Goal: Task Accomplishment & Management: Complete application form

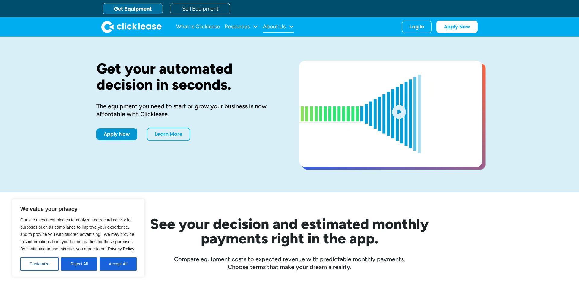
click at [279, 27] on div "About Us" at bounding box center [274, 27] width 23 height 0
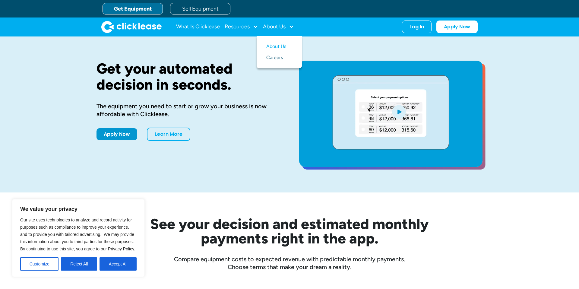
click at [272, 55] on link "Careers" at bounding box center [280, 57] width 26 height 11
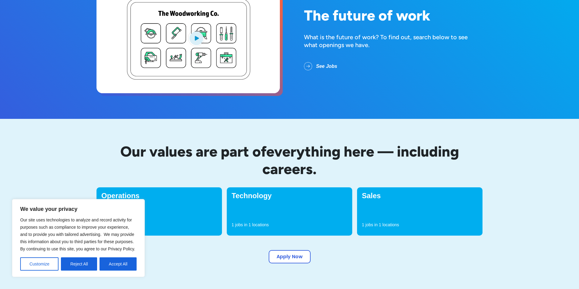
scroll to position [86, 0]
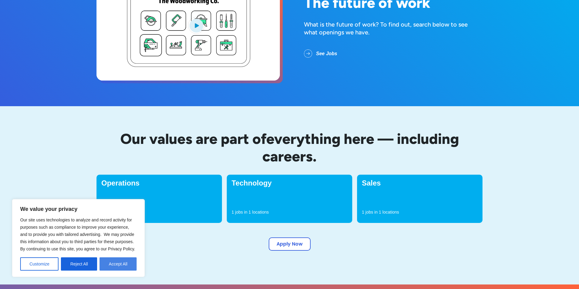
click at [116, 266] on button "Accept All" at bounding box center [118, 263] width 37 height 13
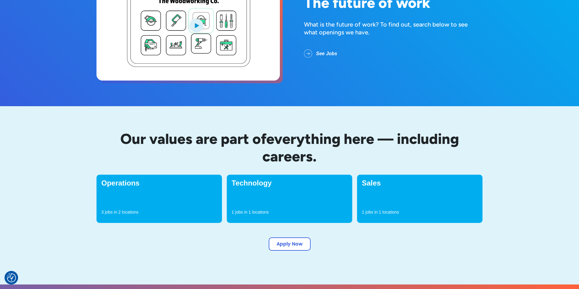
click at [261, 191] on div "Technology 1 jobs in 1 locations" at bounding box center [290, 199] width 126 height 48
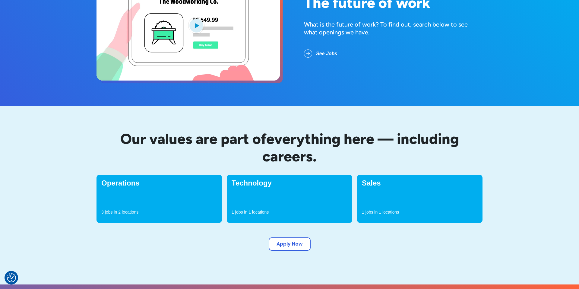
click at [243, 211] on p "jobs in" at bounding box center [241, 212] width 12 height 6
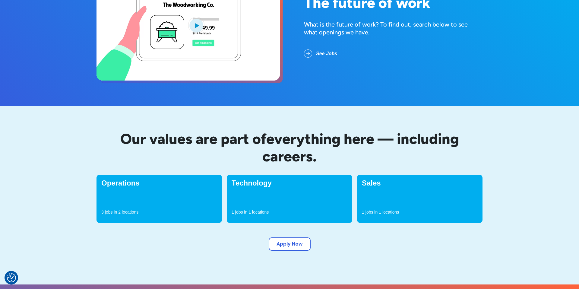
click at [253, 180] on h4 "Technology" at bounding box center [290, 183] width 116 height 7
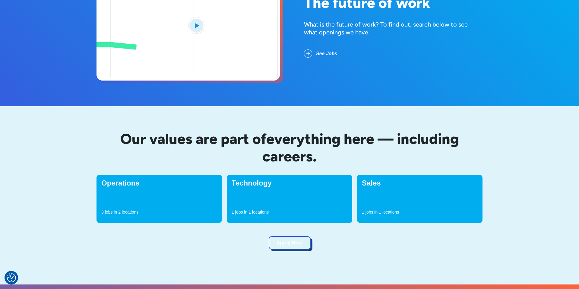
click at [288, 243] on link "Apply Now" at bounding box center [290, 242] width 42 height 13
